Goal: Task Accomplishment & Management: Manage account settings

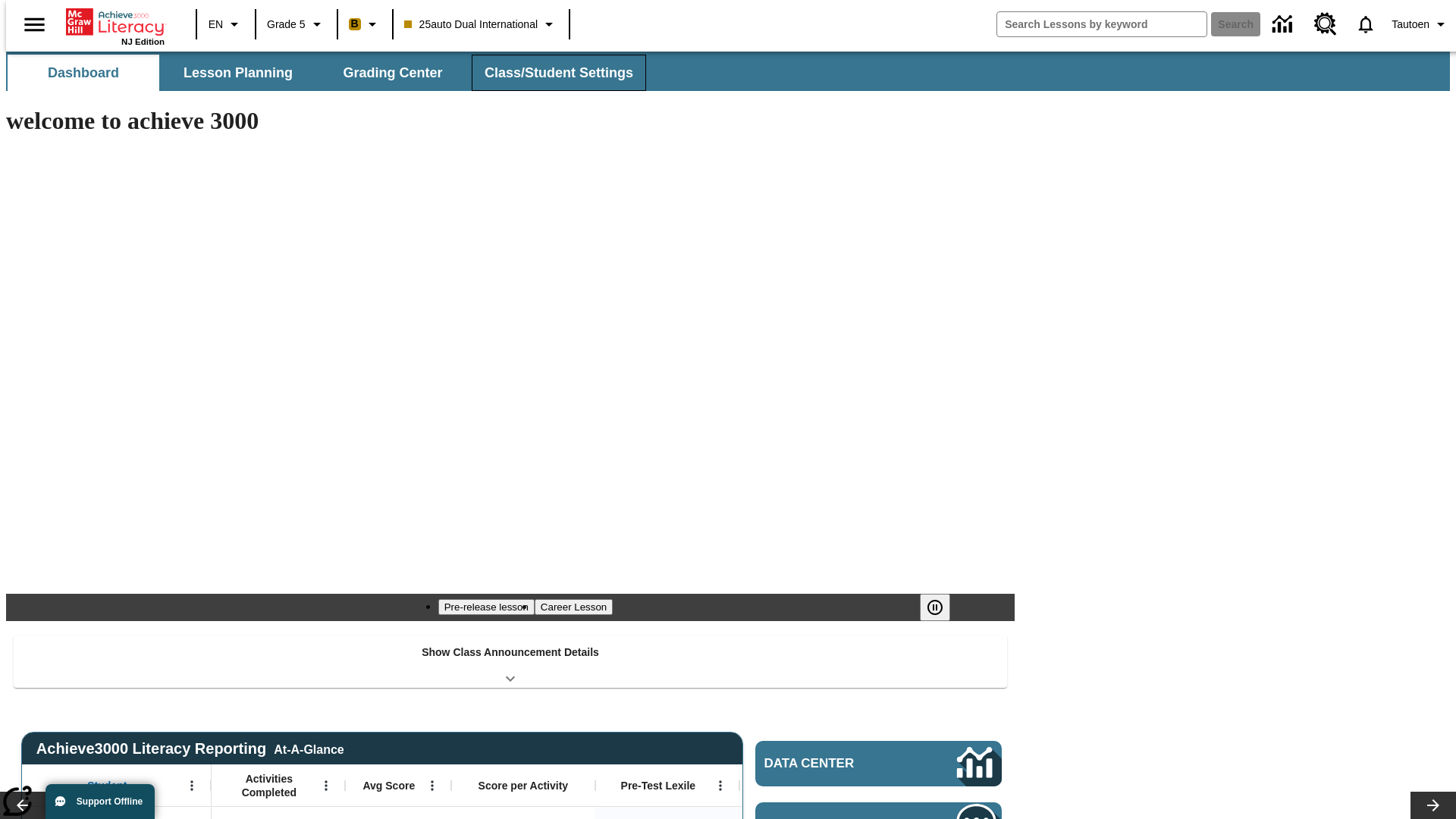
click at [551, 73] on span "Class/Student Settings" at bounding box center [559, 73] width 149 height 17
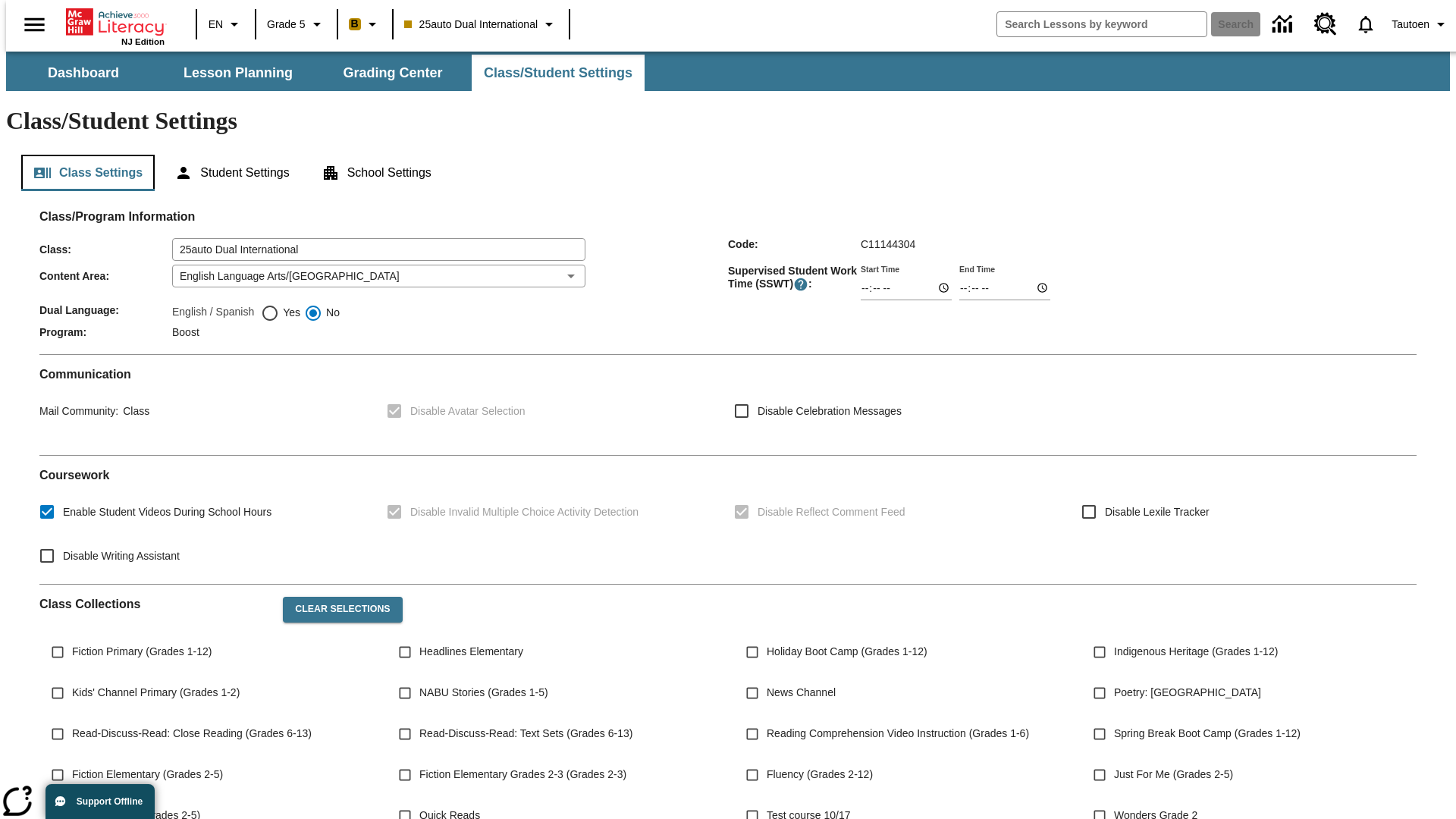
click at [82, 155] on button "Class Settings" at bounding box center [87, 173] width 133 height 37
click at [281, 305] on span "Yes" at bounding box center [289, 313] width 21 height 16
click at [279, 304] on input "Yes" at bounding box center [269, 313] width 18 height 18
radio input "true"
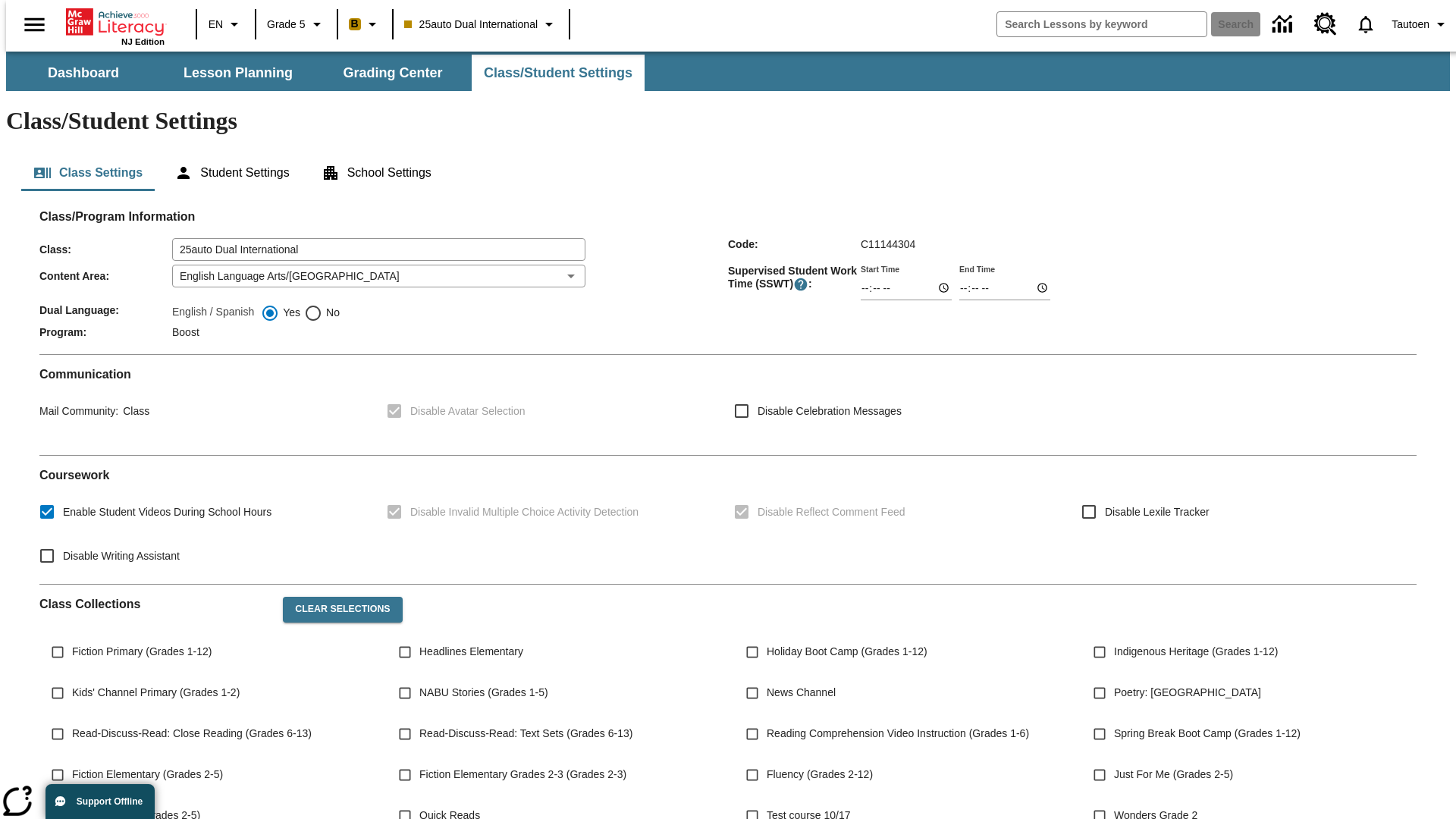
scroll to position [222, 0]
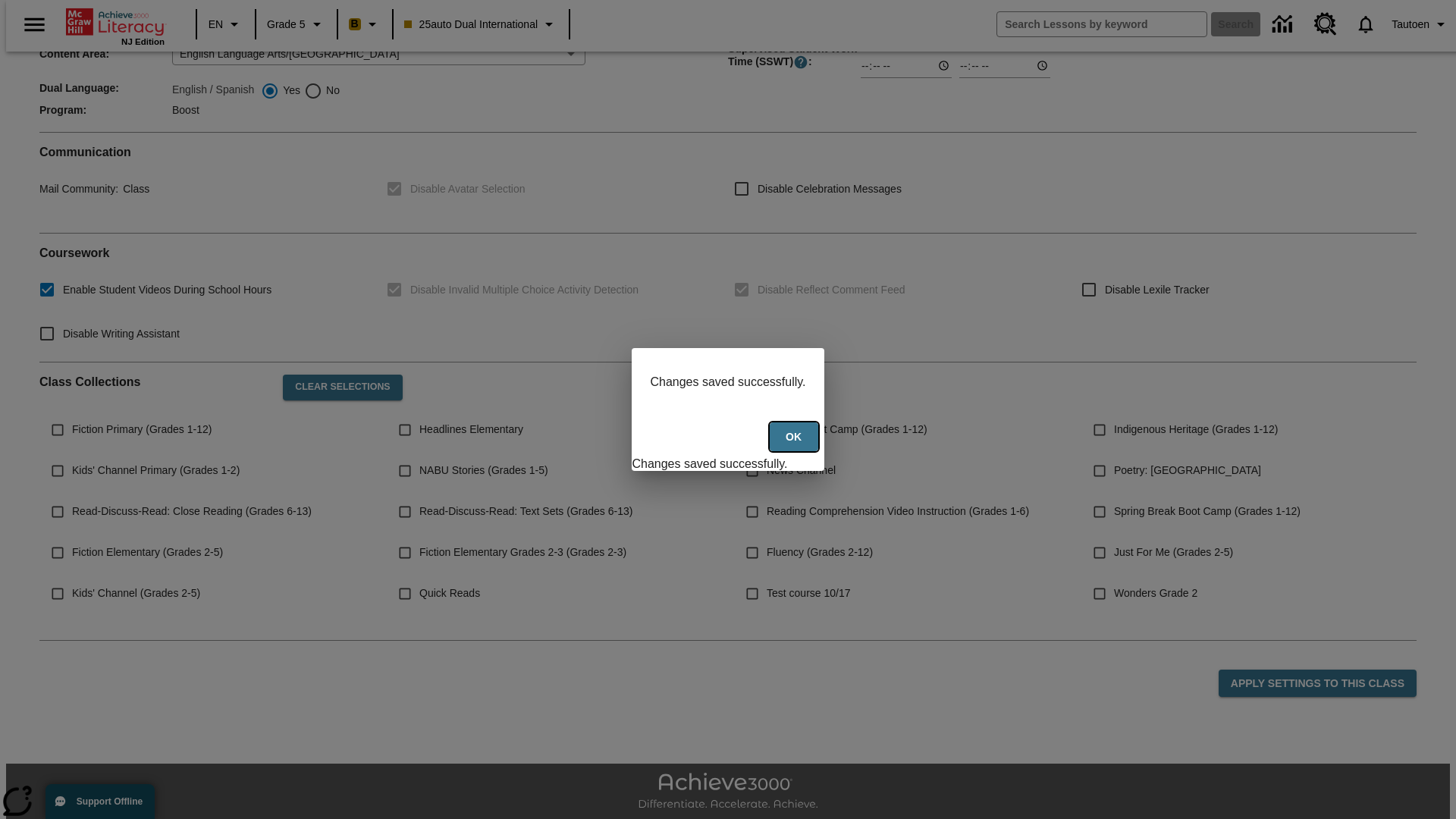
click at [796, 445] on button "Ok" at bounding box center [794, 437] width 49 height 30
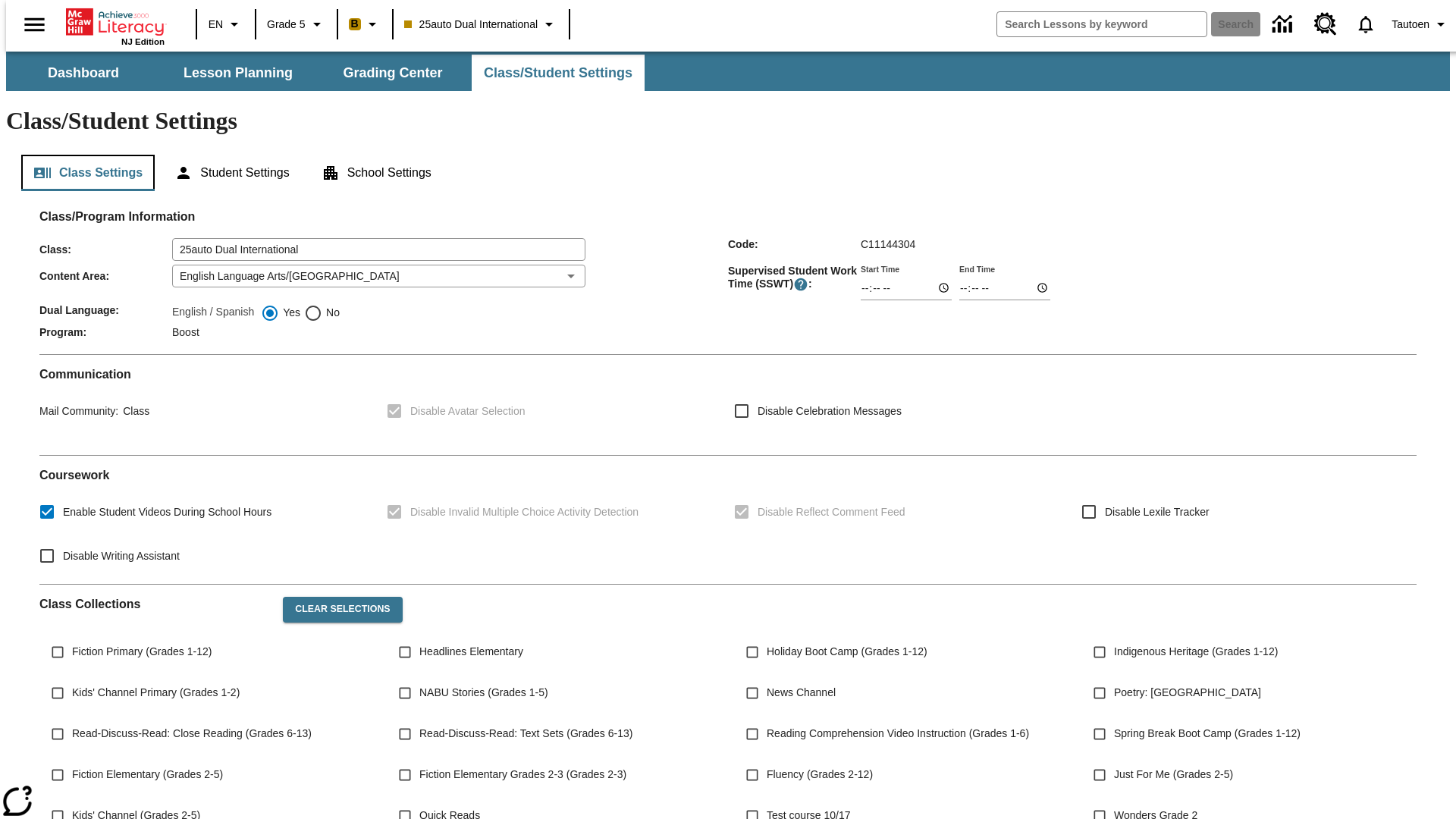
click at [82, 155] on button "Class Settings" at bounding box center [87, 173] width 133 height 37
click at [228, 155] on button "Student Settings" at bounding box center [231, 173] width 139 height 37
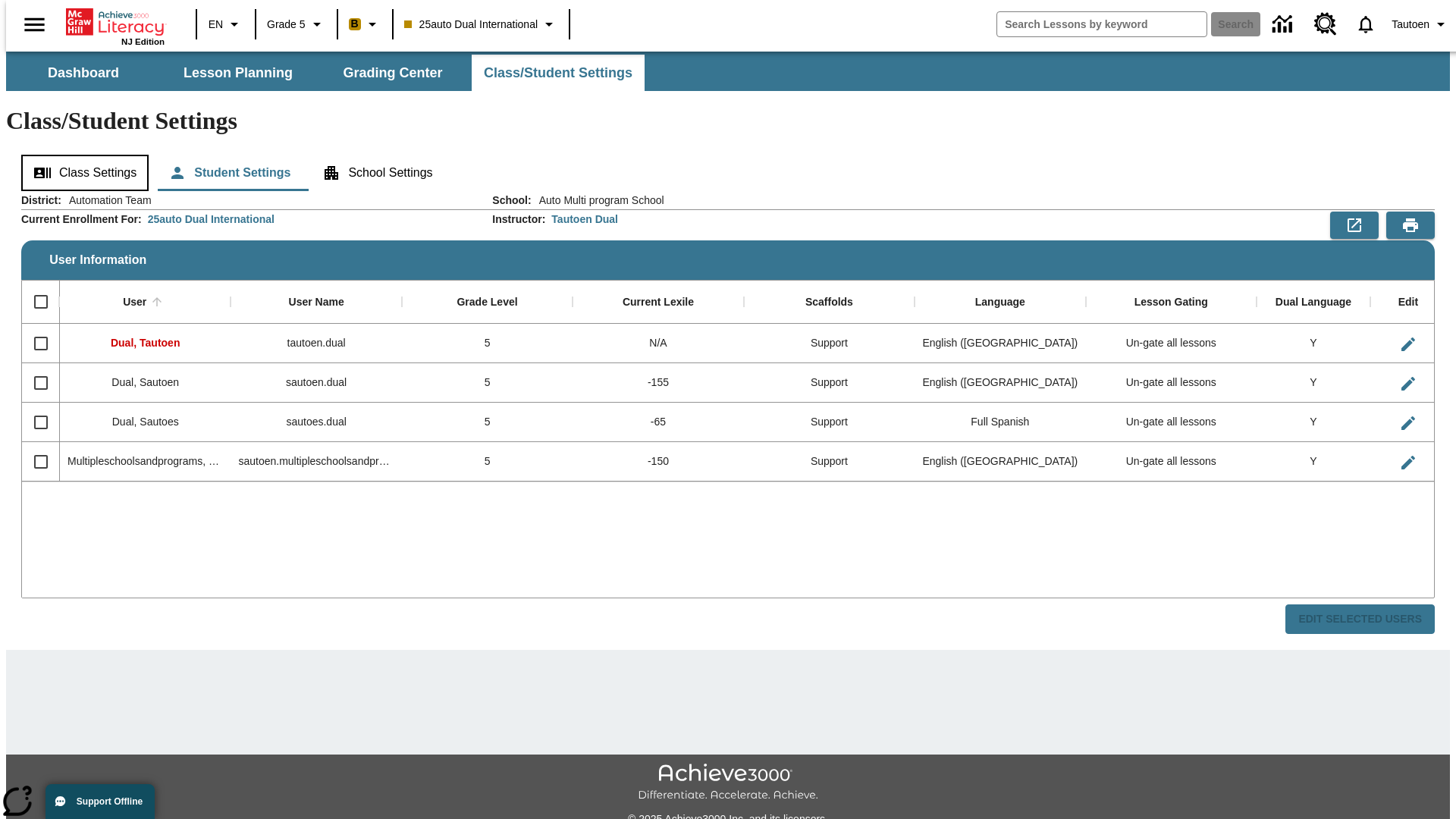
click at [79, 155] on button "Class Settings" at bounding box center [85, 173] width 127 height 37
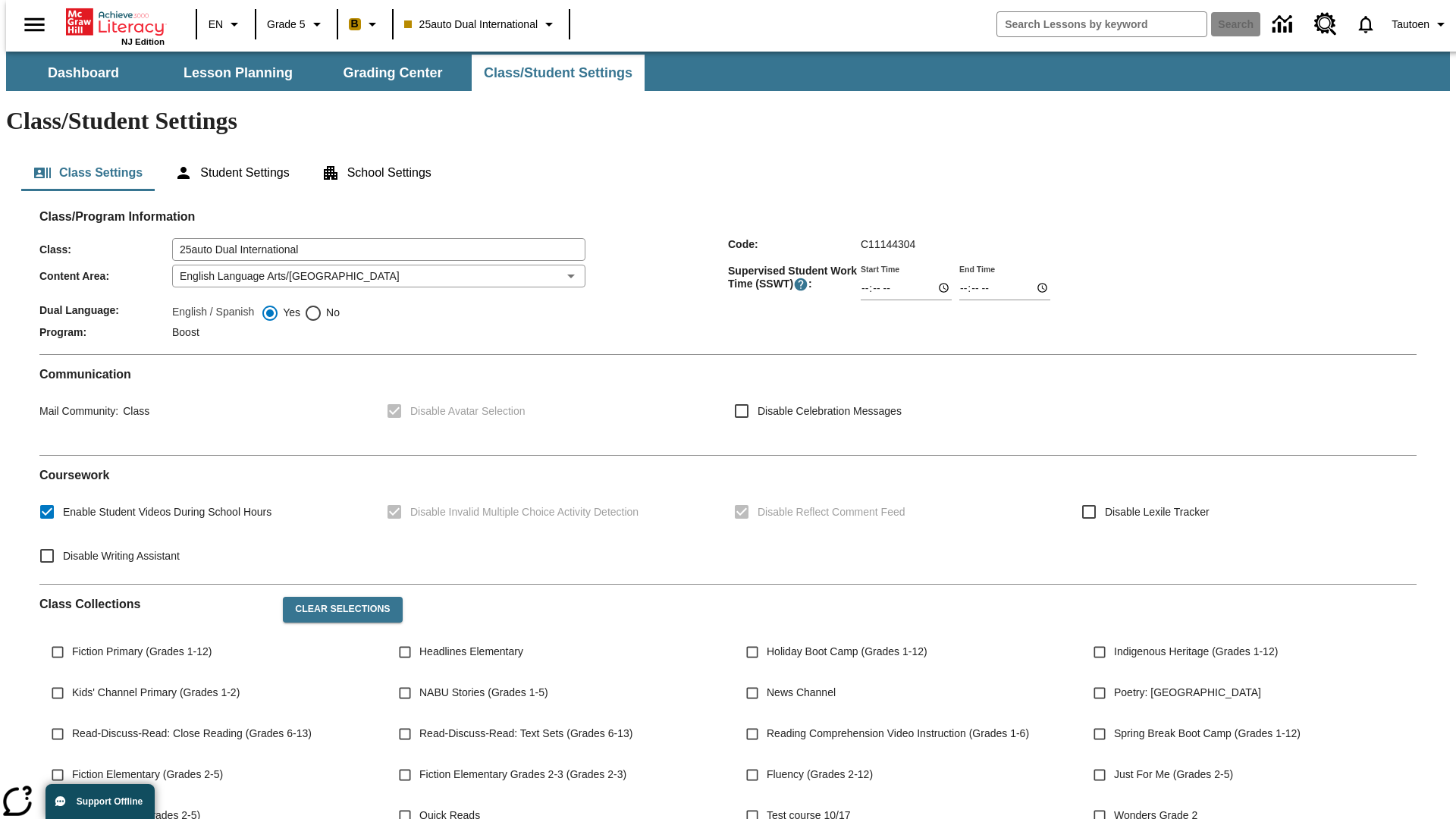
click at [322, 305] on span "No" at bounding box center [331, 313] width 17 height 16
click at [322, 304] on input "No" at bounding box center [313, 313] width 18 height 18
radio input "true"
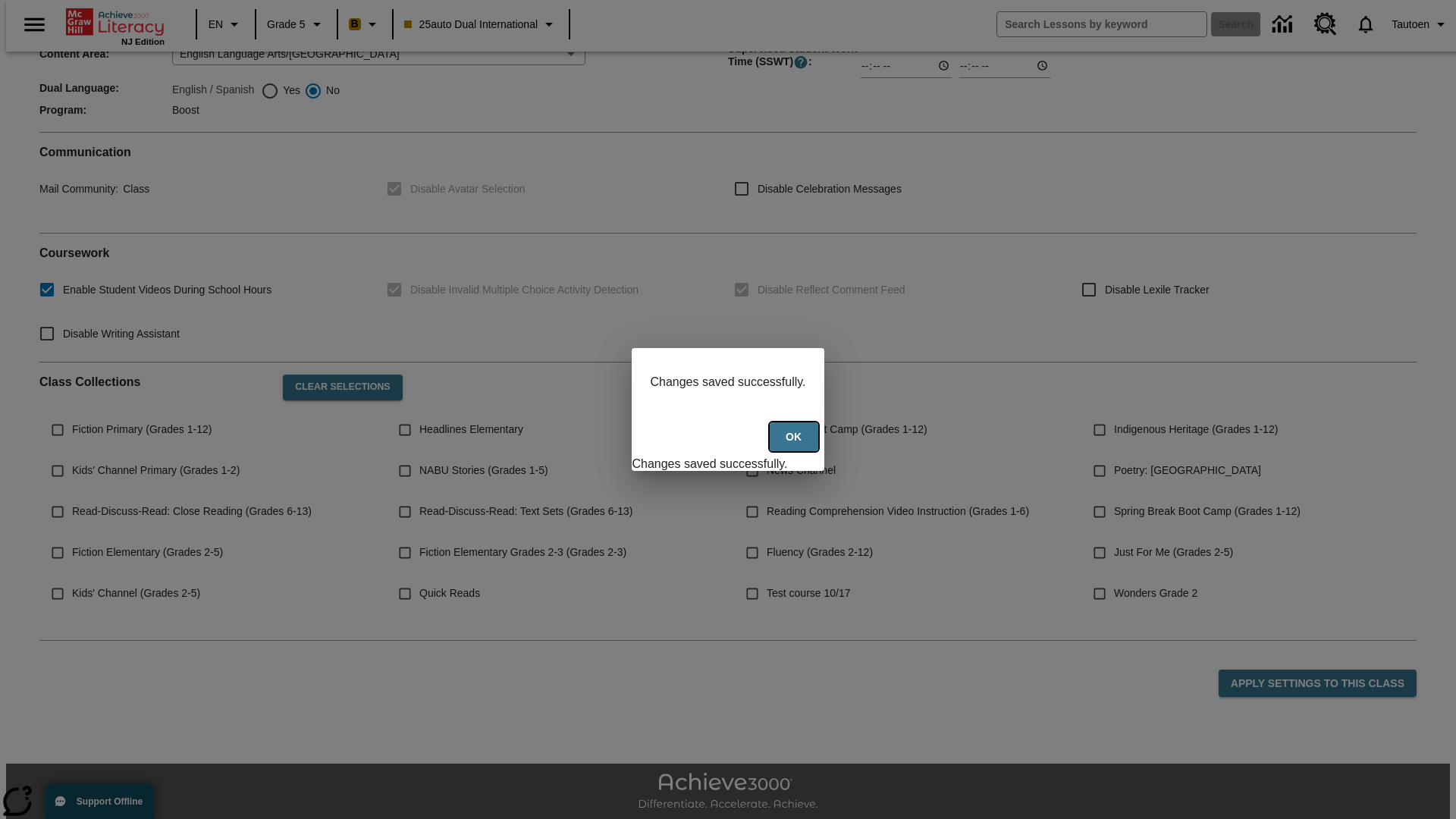
click at [796, 445] on button "Ok" at bounding box center [794, 437] width 49 height 30
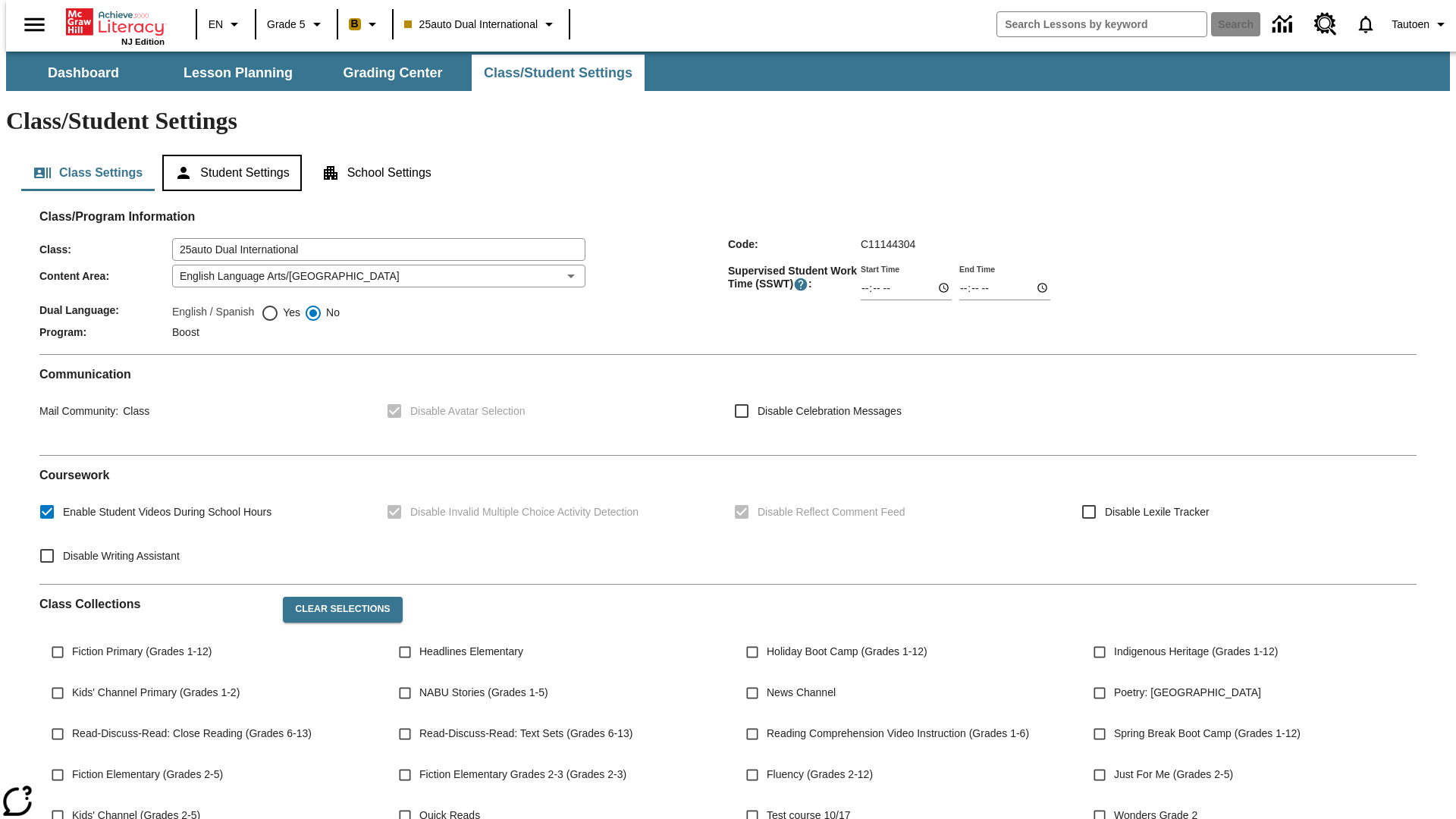
click at [228, 155] on button "Student Settings" at bounding box center [231, 173] width 139 height 37
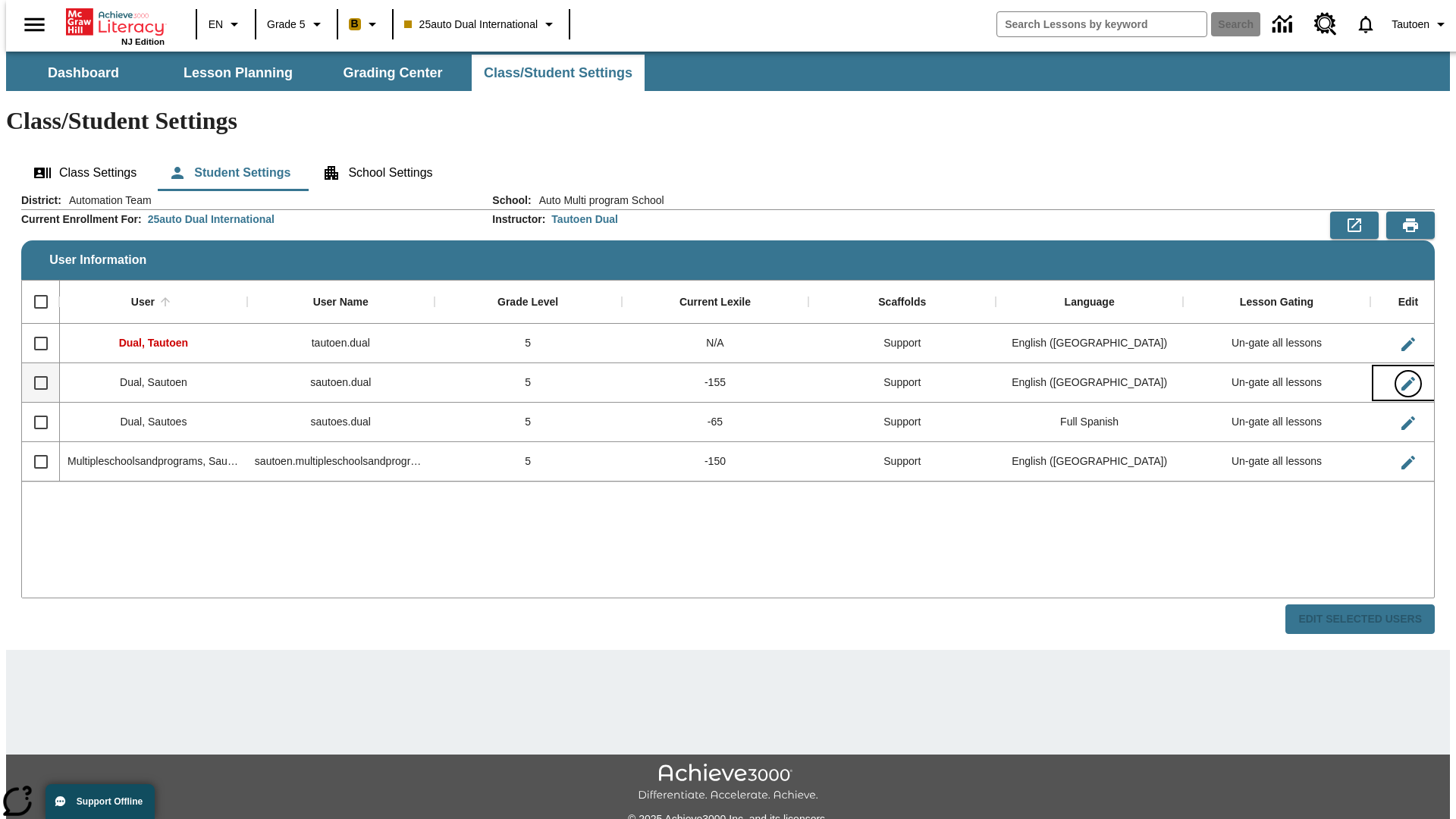
click at [1401, 376] on icon "Edit User" at bounding box center [1408, 383] width 14 height 14
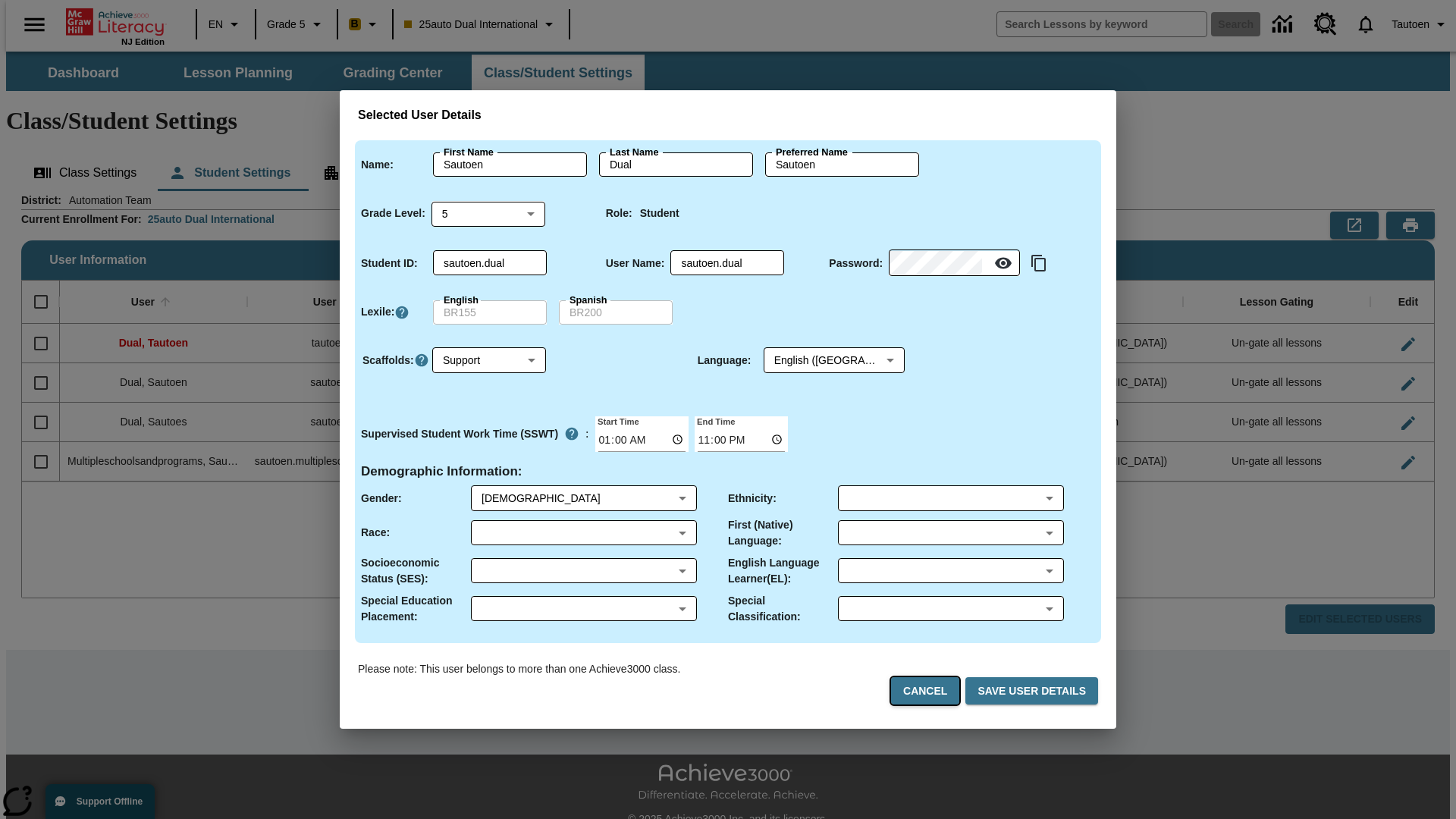
click at [931, 691] on button "Cancel" at bounding box center [924, 691] width 68 height 28
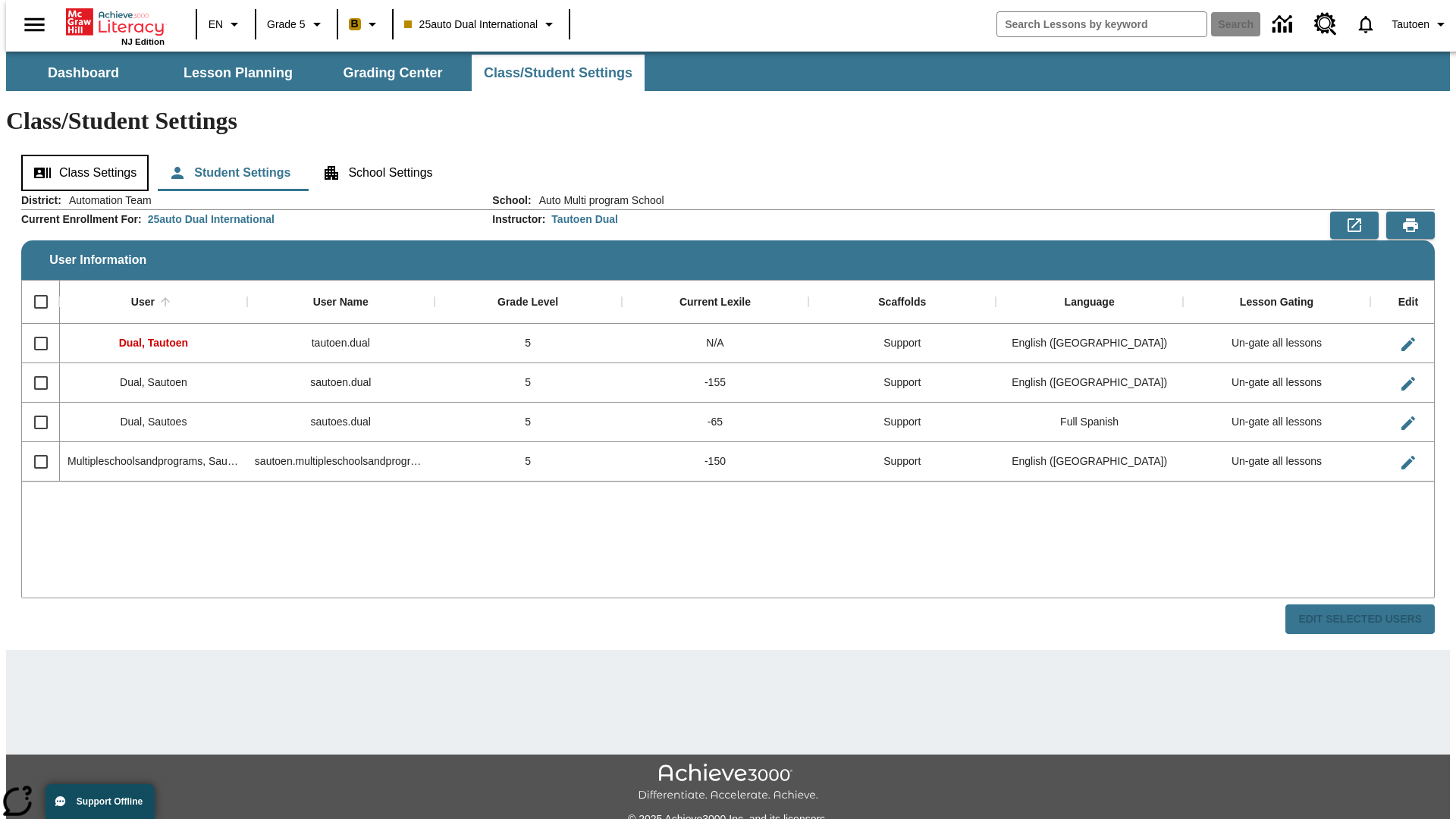
click at [79, 155] on button "Class Settings" at bounding box center [85, 173] width 127 height 37
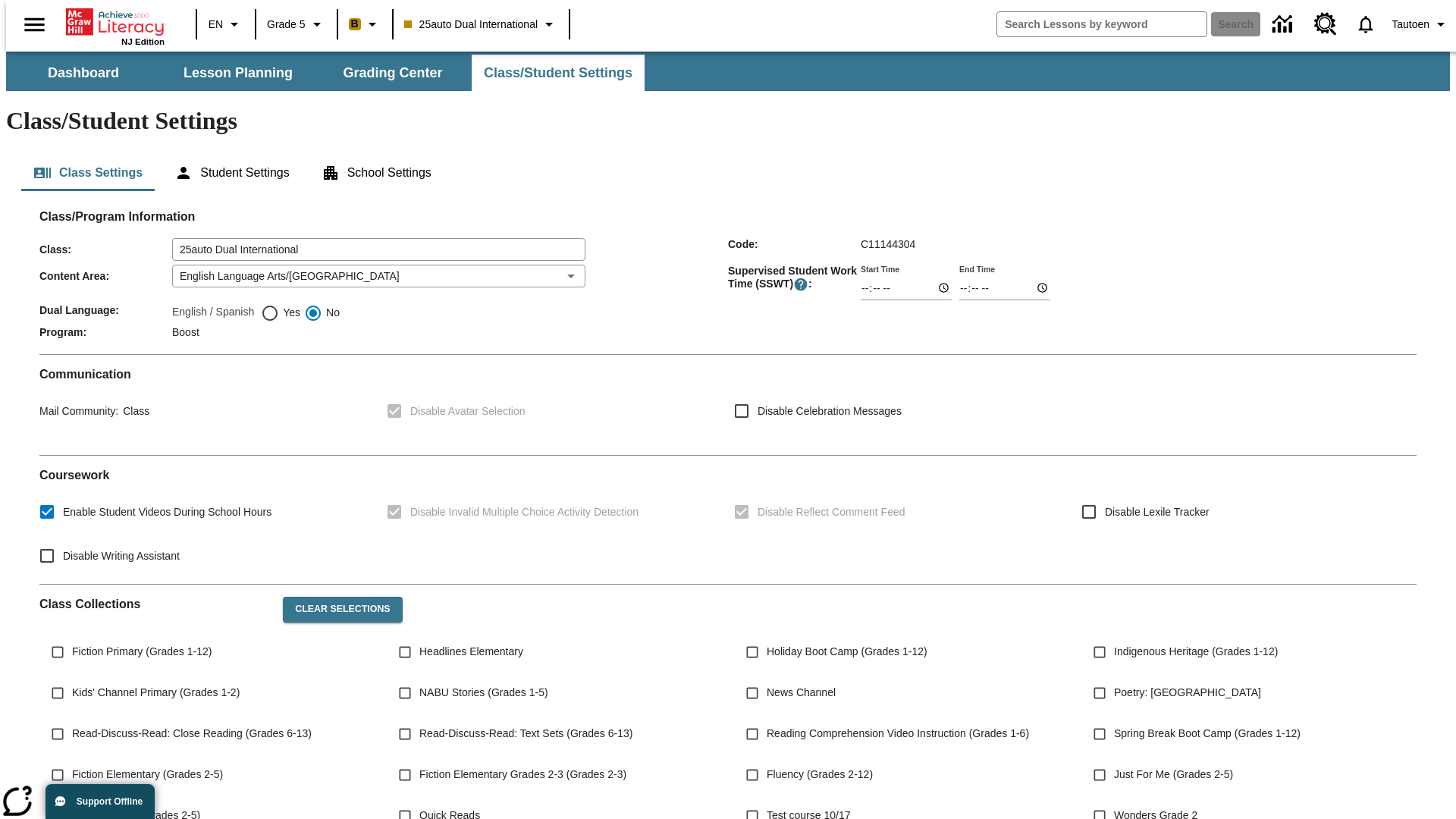
click at [281, 305] on span "Yes" at bounding box center [289, 313] width 21 height 16
click at [279, 304] on input "Yes" at bounding box center [269, 313] width 18 height 18
radio input "true"
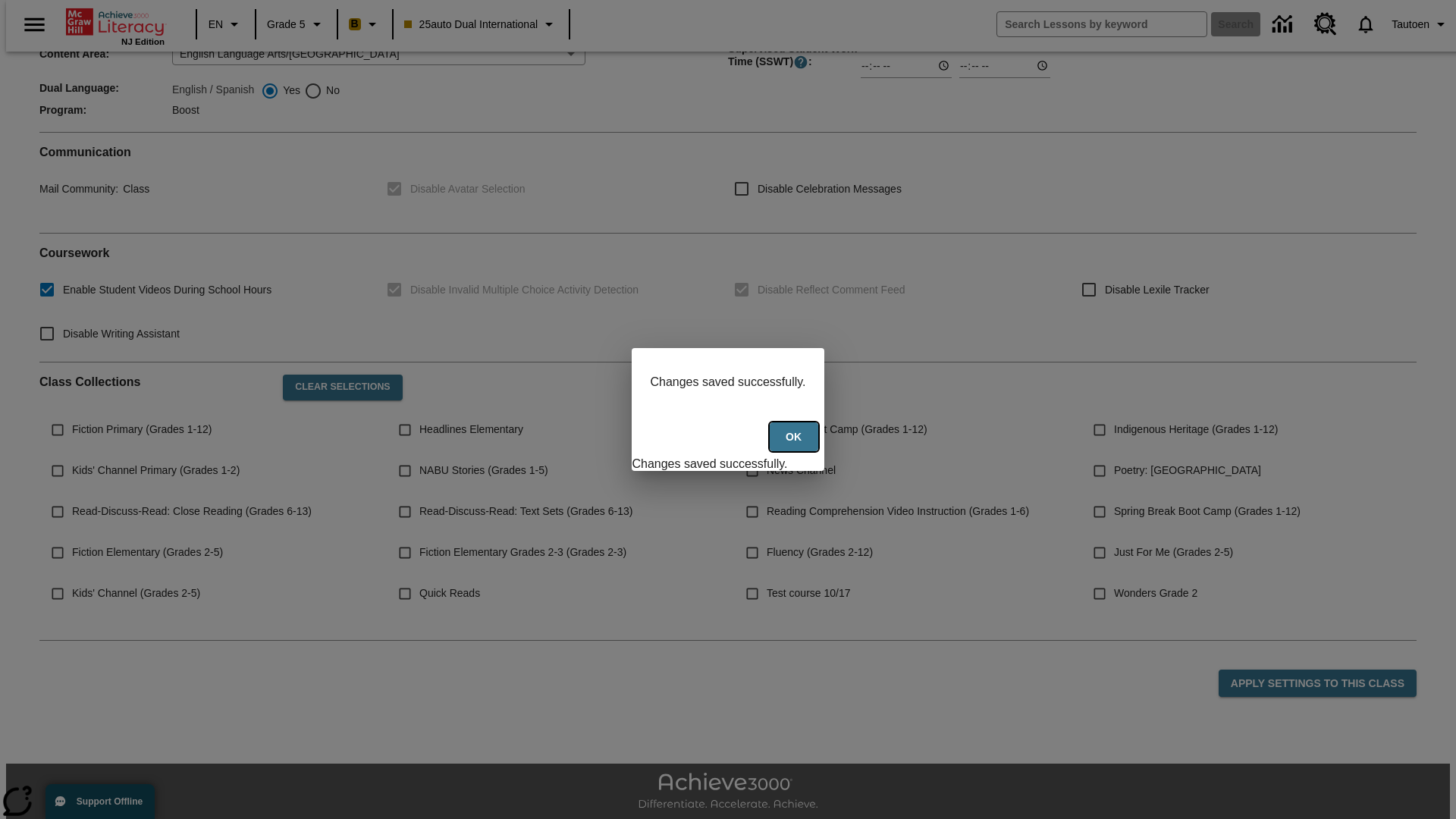
click at [796, 445] on button "Ok" at bounding box center [794, 437] width 49 height 30
